Goal: Find specific page/section: Find specific page/section

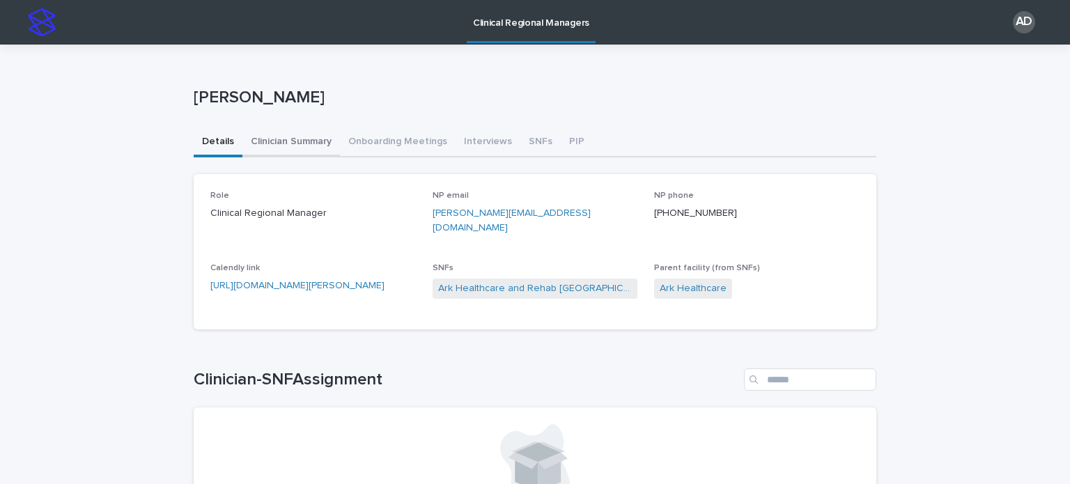
click at [285, 139] on button "Clinician Summary" at bounding box center [291, 142] width 98 height 29
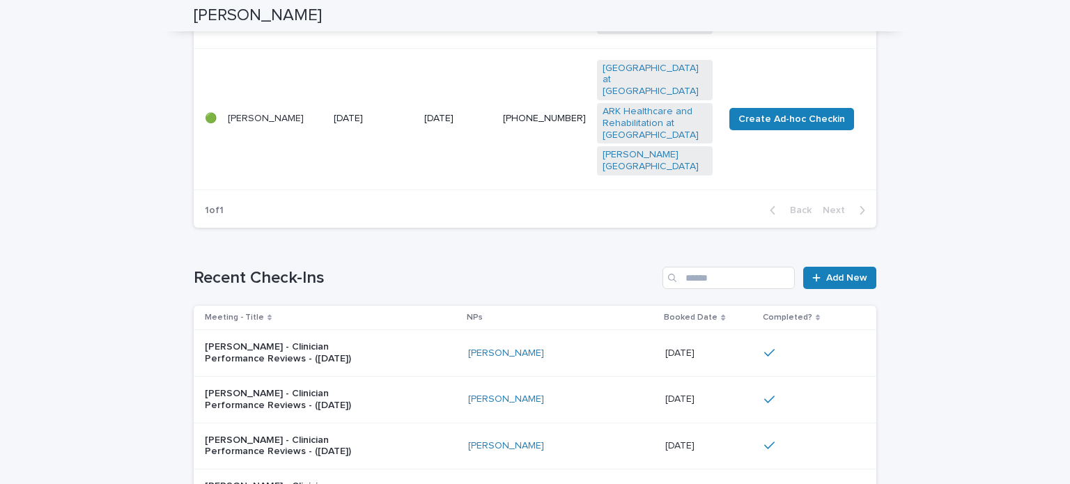
scroll to position [1166, 0]
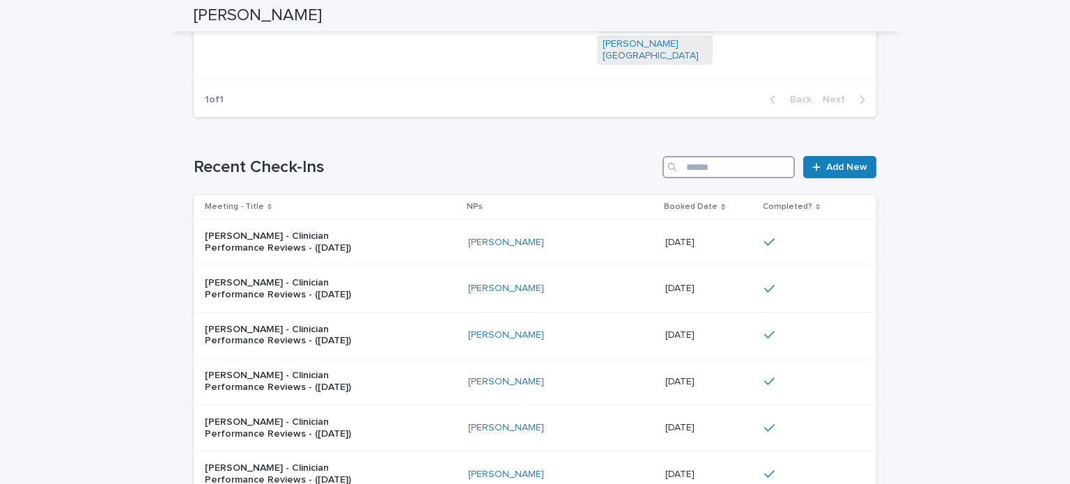
click at [708, 156] on input "Search" at bounding box center [729, 167] width 132 height 22
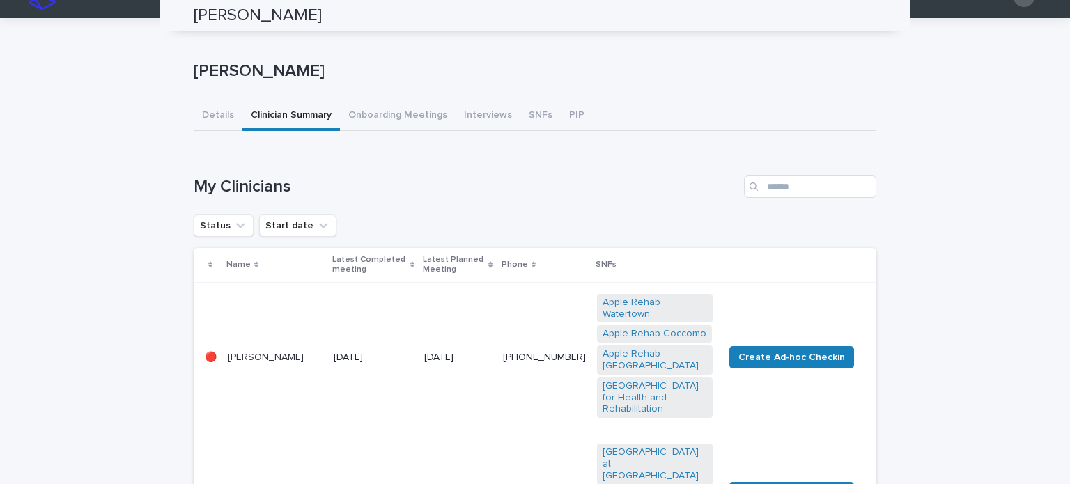
scroll to position [0, 0]
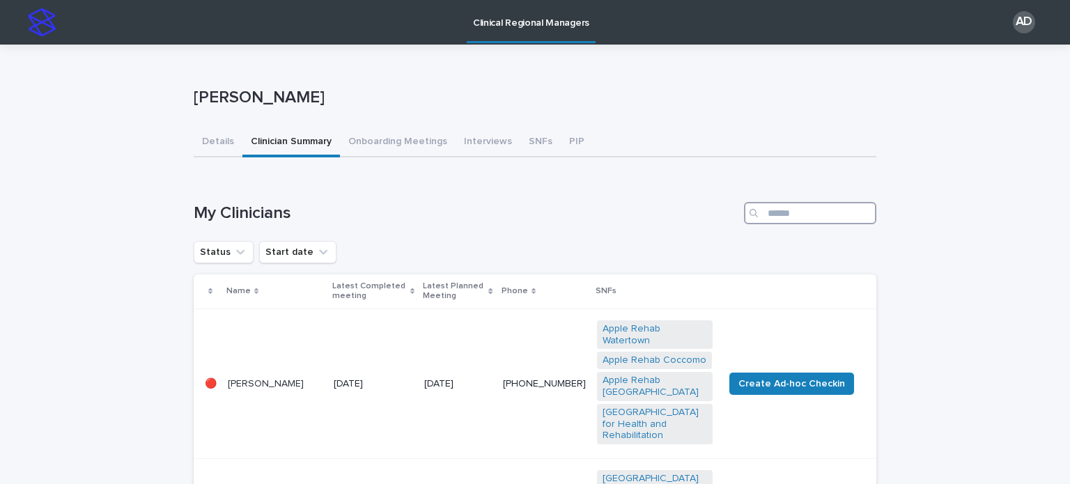
click at [770, 213] on input "Search" at bounding box center [810, 213] width 132 height 22
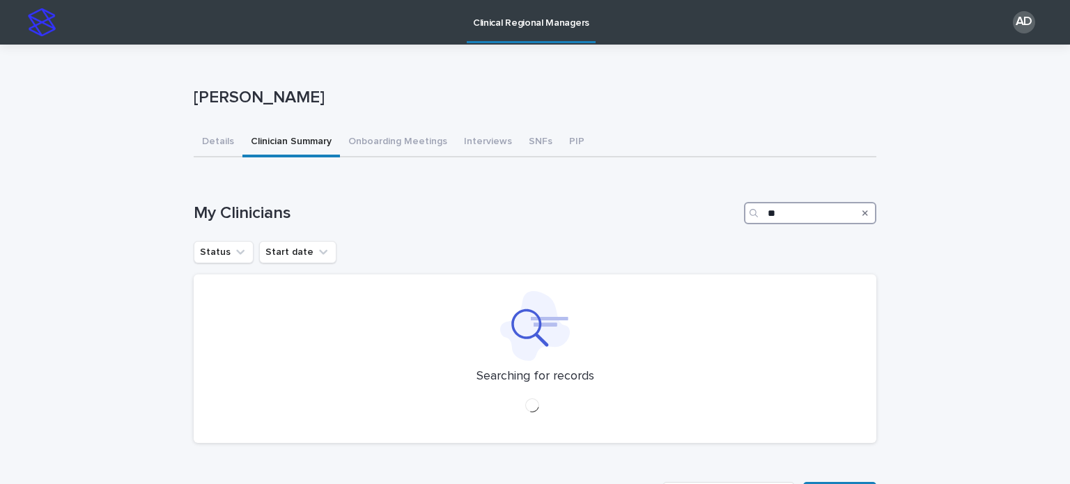
type input "*"
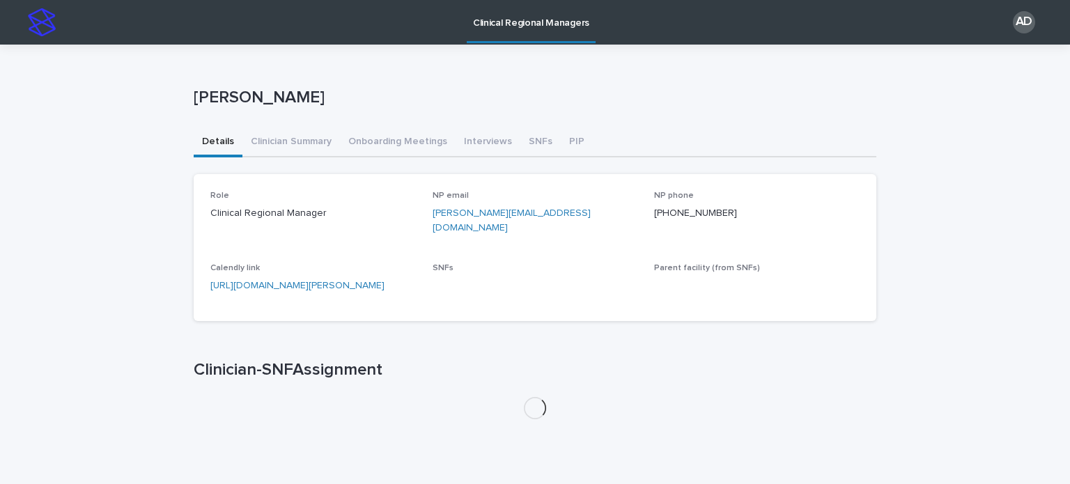
click at [215, 139] on button "Details" at bounding box center [218, 142] width 49 height 29
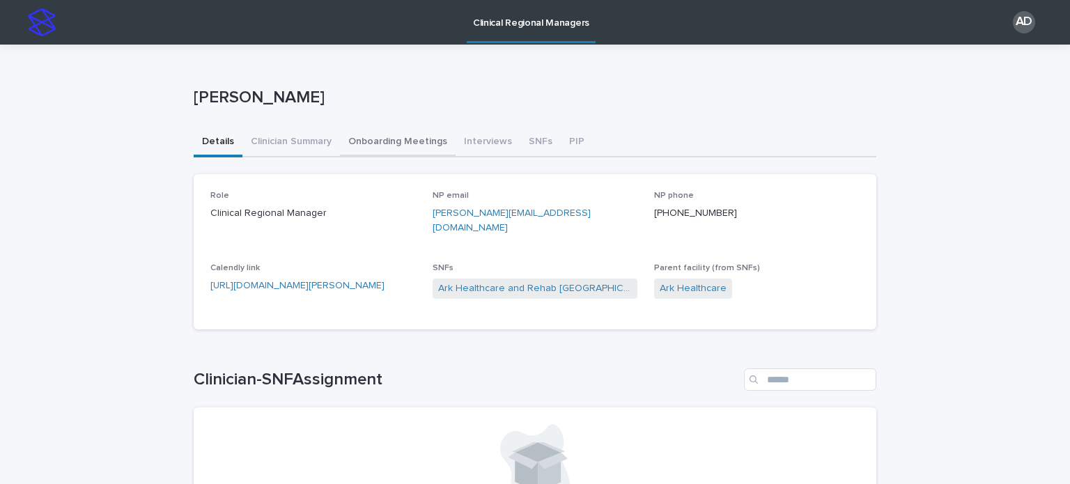
click at [377, 141] on button "Onboarding Meetings" at bounding box center [398, 142] width 116 height 29
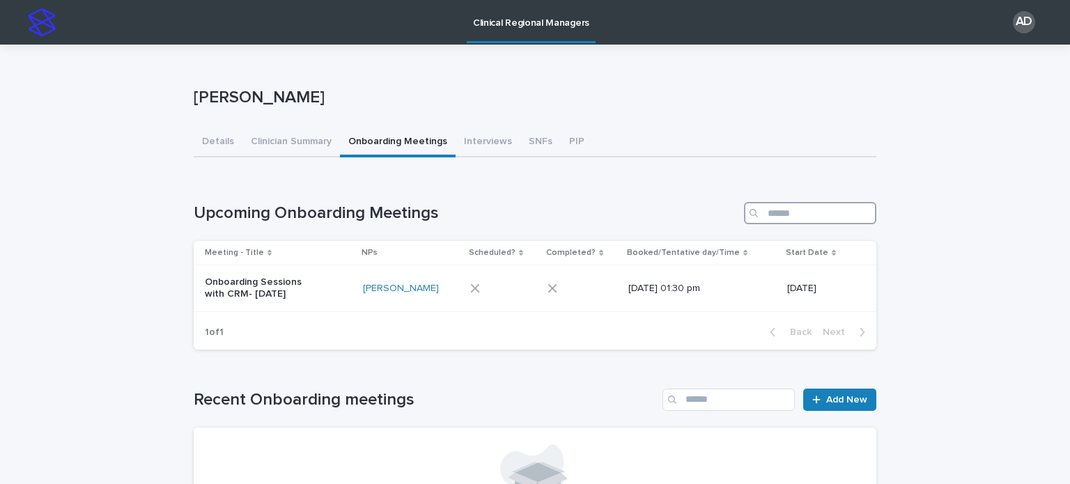
click at [803, 219] on input "Search" at bounding box center [810, 213] width 132 height 22
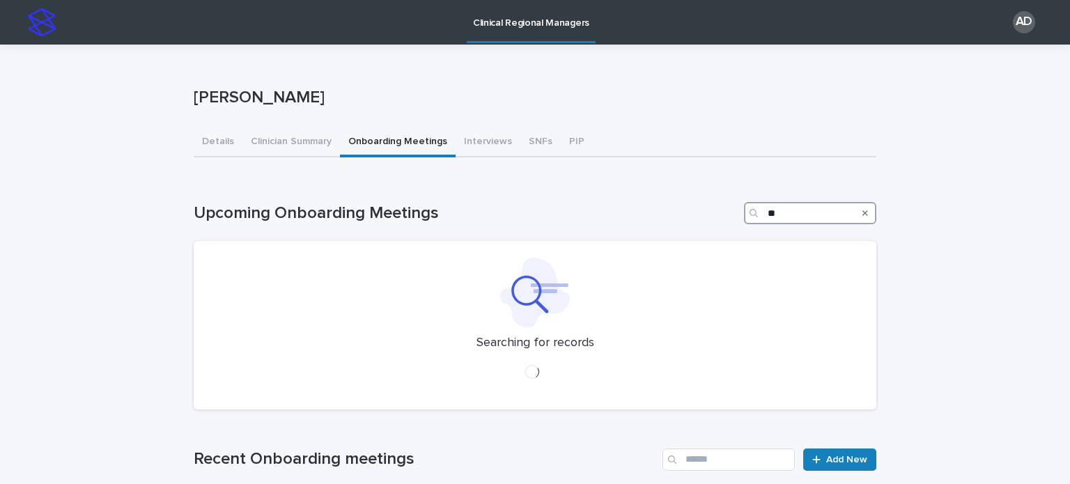
type input "*"
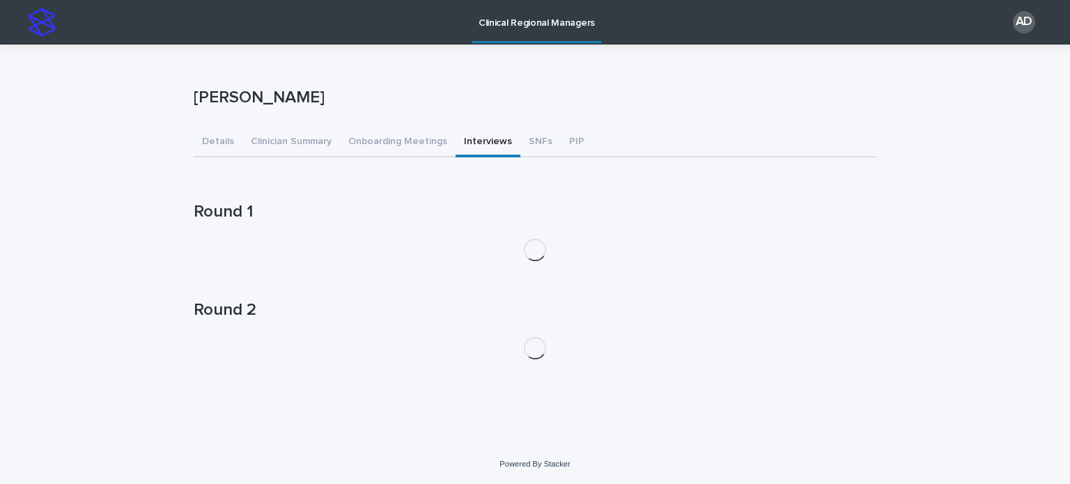
click at [475, 137] on button "Interviews" at bounding box center [488, 142] width 65 height 29
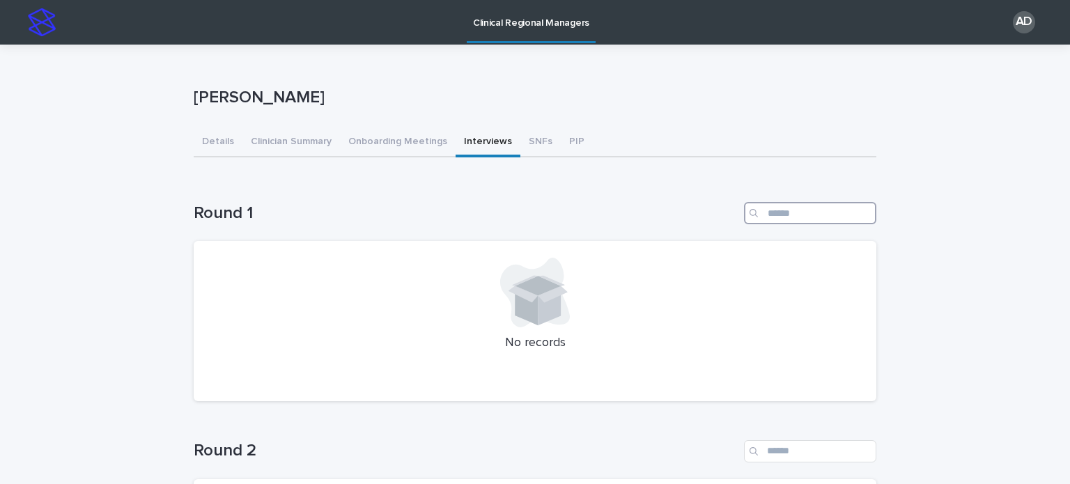
click at [819, 221] on input "Search" at bounding box center [810, 213] width 132 height 22
type input "******"
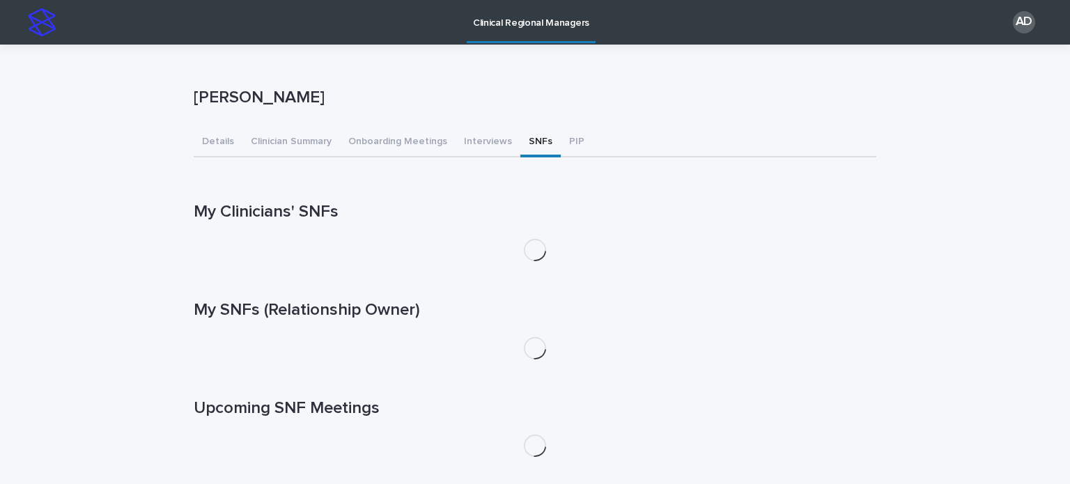
click at [529, 144] on button "SNFs" at bounding box center [541, 142] width 40 height 29
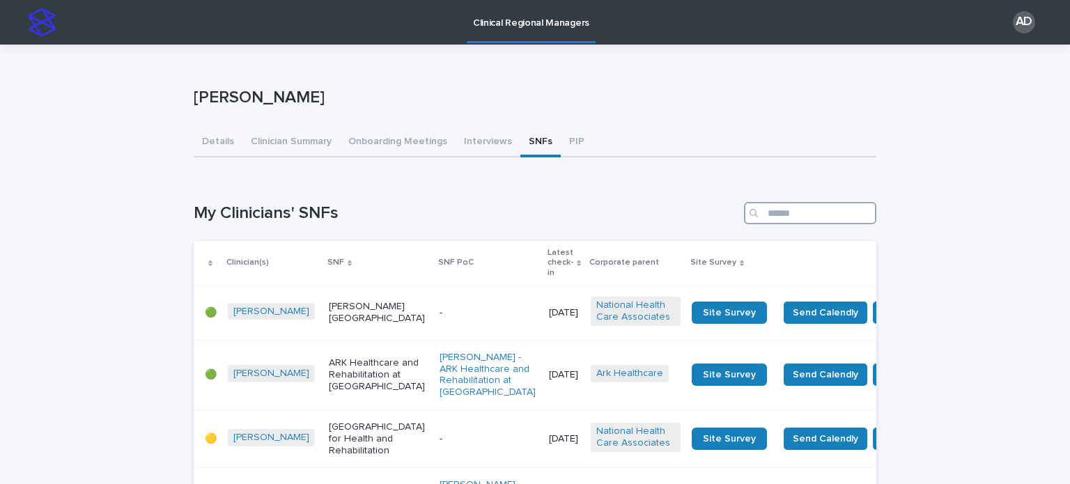
click at [792, 213] on input "Search" at bounding box center [810, 213] width 132 height 22
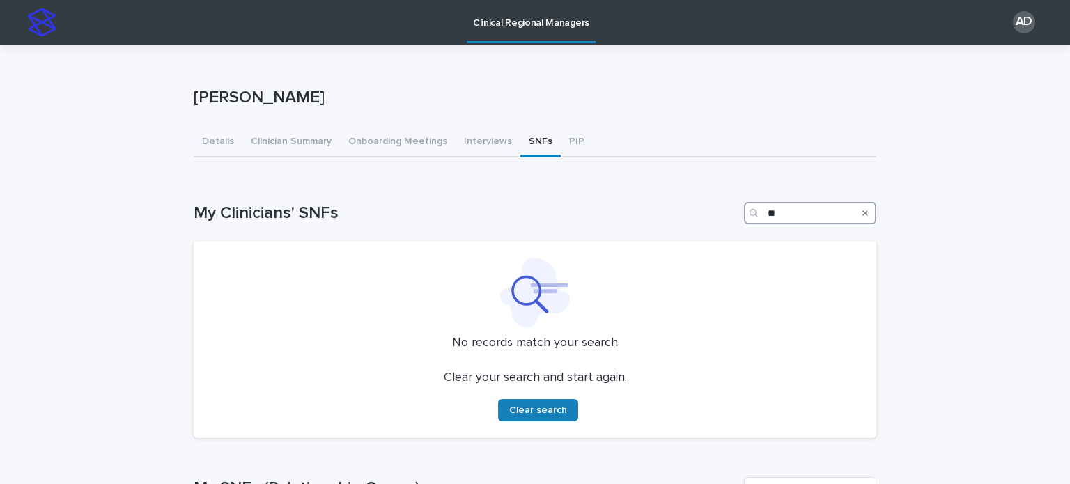
type input "*"
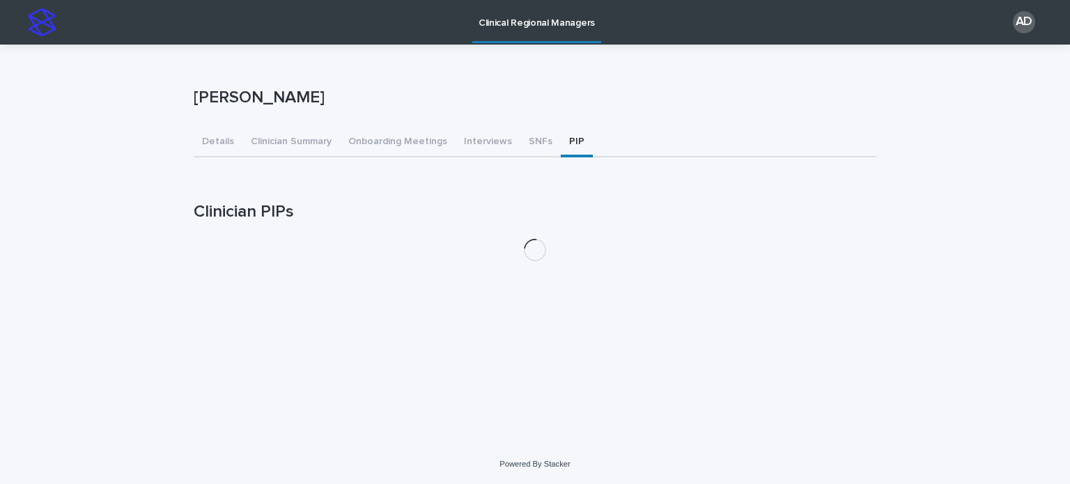
click at [569, 141] on button "PIP" at bounding box center [577, 142] width 32 height 29
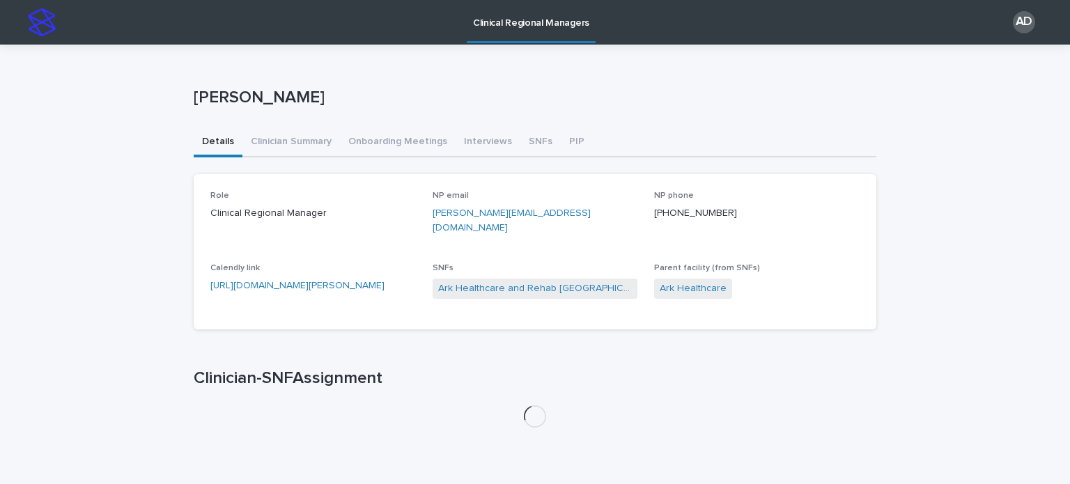
click at [194, 134] on button "Details" at bounding box center [218, 142] width 49 height 29
